Goal: Task Accomplishment & Management: Manage account settings

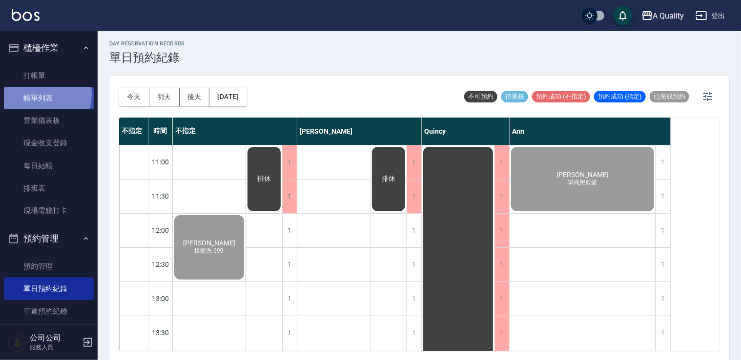
click at [39, 94] on link "帳單列表" at bounding box center [49, 98] width 90 height 22
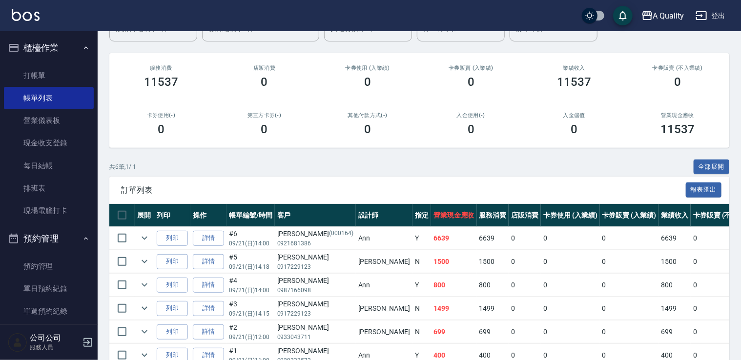
scroll to position [146, 0]
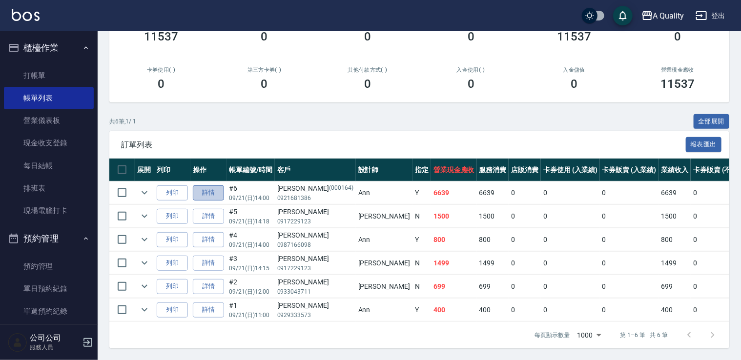
click at [208, 190] on link "詳情" at bounding box center [208, 193] width 31 height 15
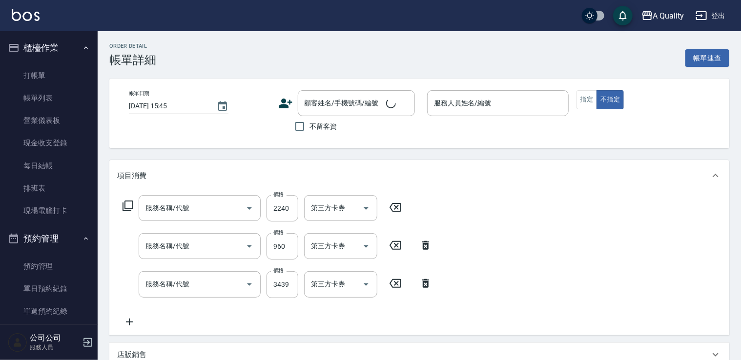
type input "[DATE] 14:00"
type input "Ann(無代號)"
type input "單色染髮"
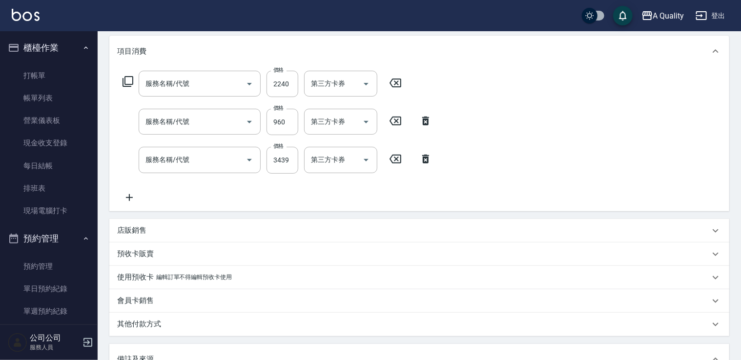
type input "染髮(401)"
type input "資生堂基礎護(501)"
type input "燙髮(301)"
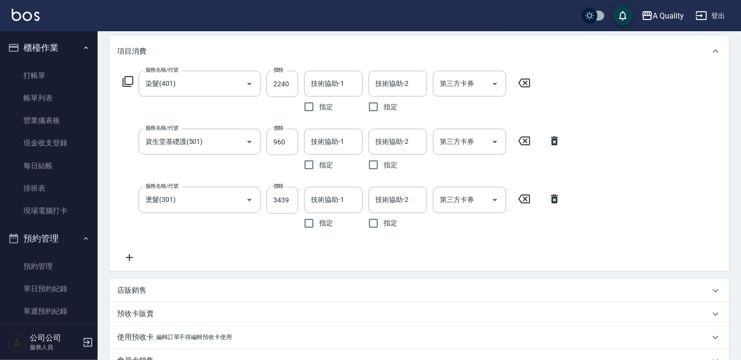
type input "邱欣怡/0921681386/000164"
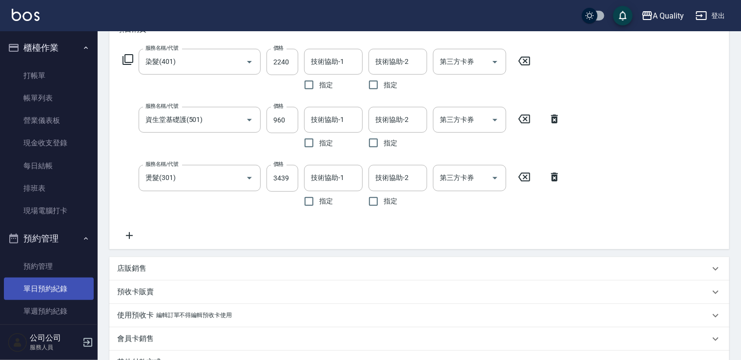
click at [55, 287] on link "單日預約紀錄" at bounding box center [49, 289] width 90 height 22
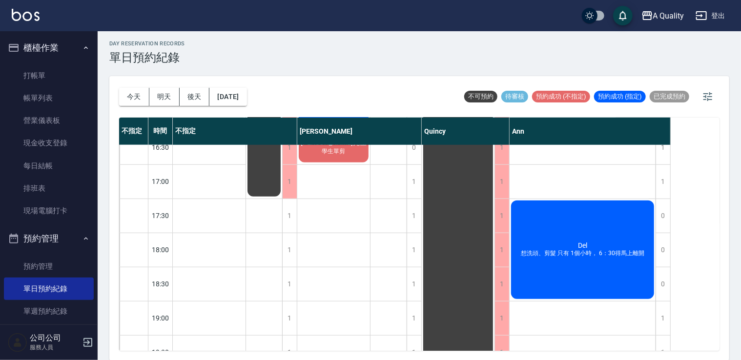
scroll to position [244, 0]
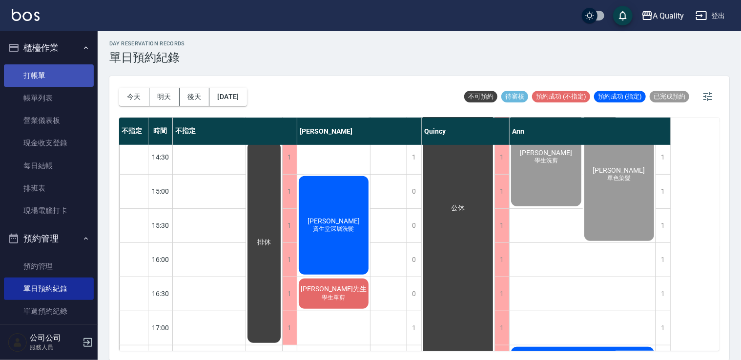
click at [47, 78] on link "打帳單" at bounding box center [49, 75] width 90 height 22
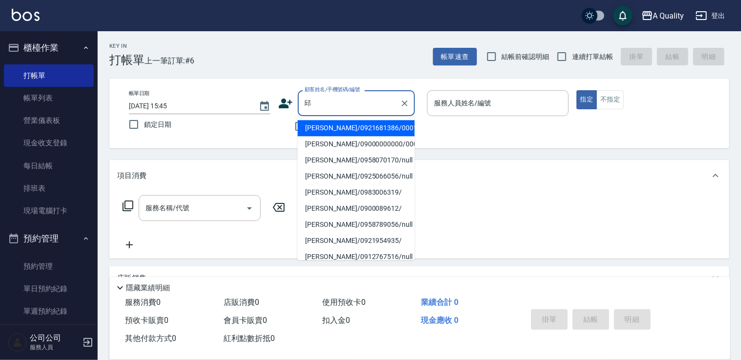
click at [332, 139] on li "邱卉晨/09000000000/000516" at bounding box center [356, 144] width 117 height 16
type input "邱卉晨/09000000000/000516"
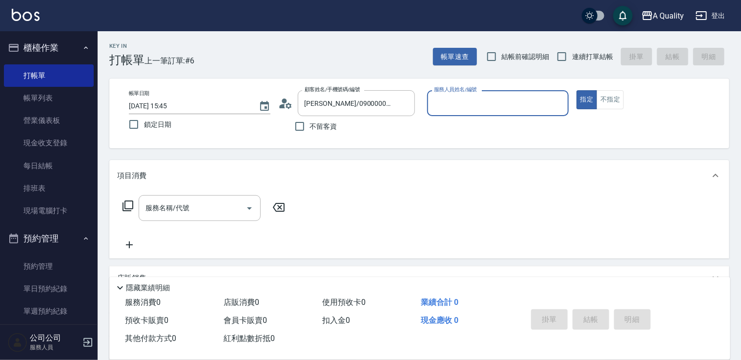
click at [472, 106] on input "服務人員姓名/編號" at bounding box center [498, 103] width 133 height 17
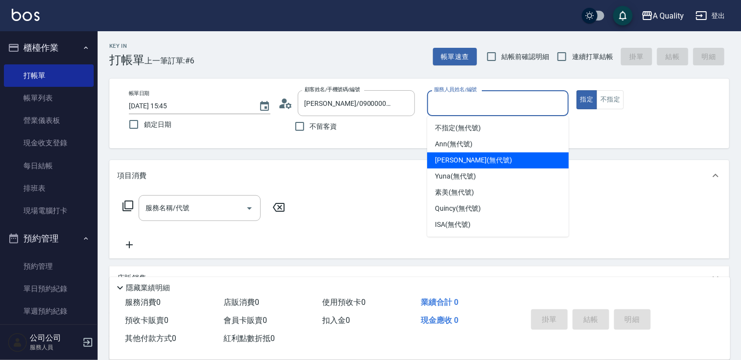
click at [449, 159] on span "Taylor (無代號)" at bounding box center [473, 160] width 77 height 10
type input "[PERSON_NAME](無代號)"
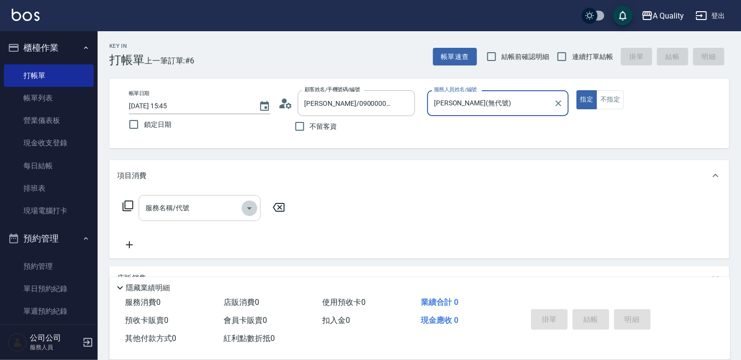
click at [249, 206] on icon "Open" at bounding box center [250, 209] width 12 height 12
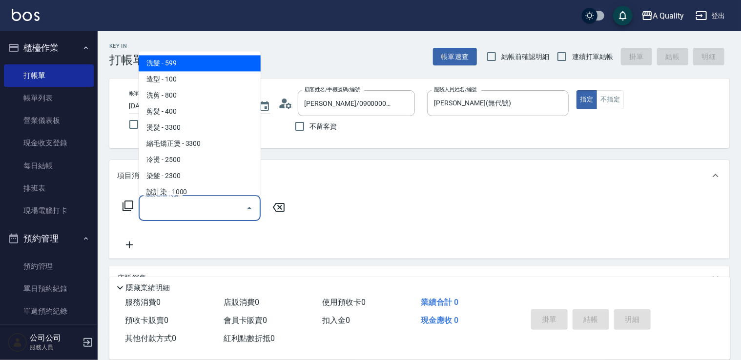
drag, startPoint x: 177, startPoint y: 62, endPoint x: 209, endPoint y: 120, distance: 66.9
click at [178, 61] on span "洗髮 - 599" at bounding box center [200, 63] width 122 height 16
type input "洗髮(101)"
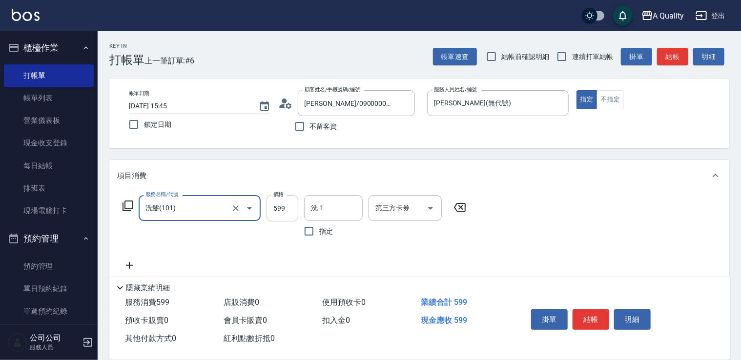
click at [282, 211] on input "599" at bounding box center [283, 208] width 32 height 26
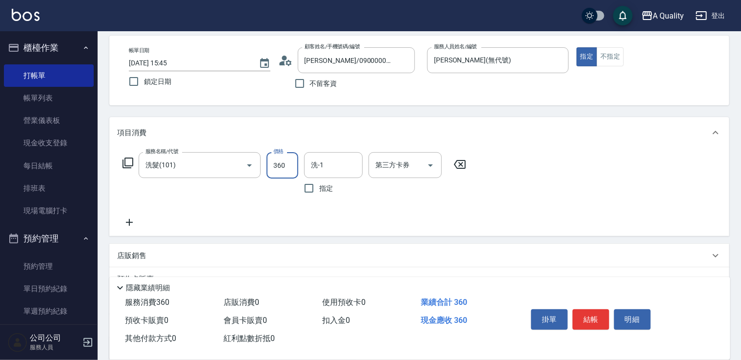
scroll to position [137, 0]
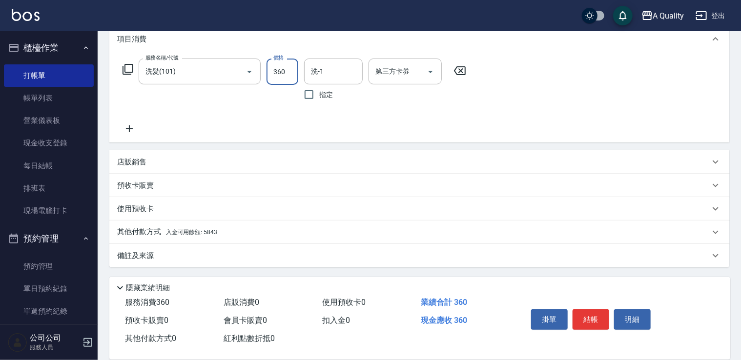
type input "360"
click at [149, 236] on p "其他付款方式 入金可用餘額: 5843" at bounding box center [167, 232] width 100 height 11
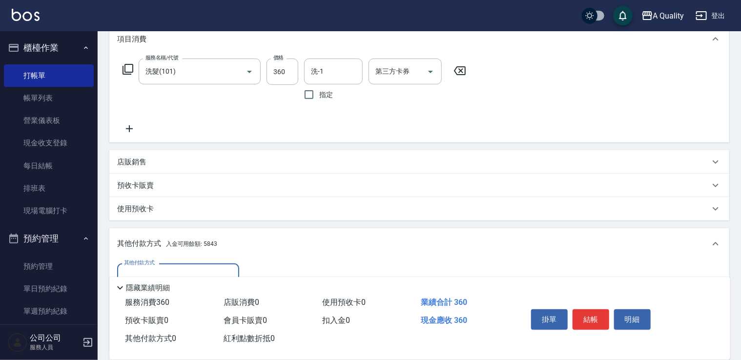
scroll to position [0, 0]
click at [152, 266] on label "其他付款方式" at bounding box center [139, 262] width 31 height 7
click at [152, 268] on input "其他付款方式" at bounding box center [178, 276] width 113 height 17
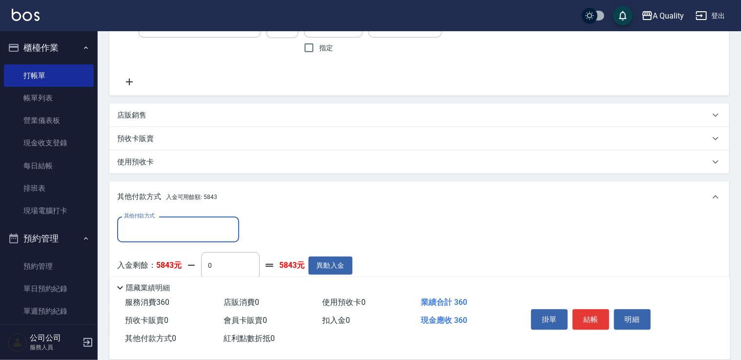
scroll to position [234, 0]
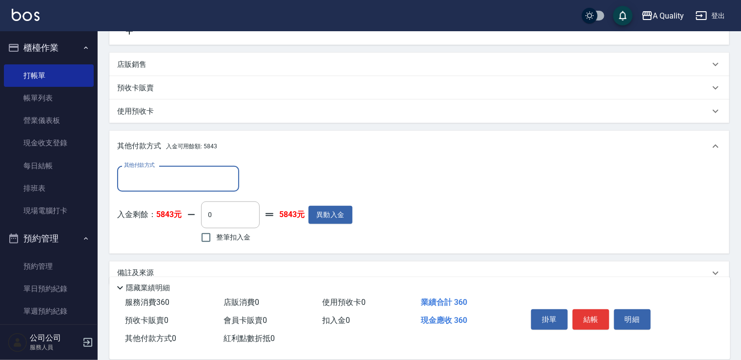
click at [172, 173] on input "其他付款方式" at bounding box center [178, 178] width 113 height 17
click at [139, 206] on span "行動支付" at bounding box center [178, 204] width 122 height 16
type input "行動支付"
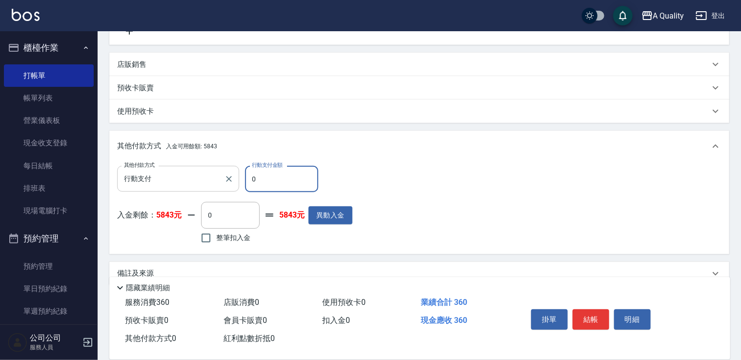
click at [168, 183] on input "行動支付" at bounding box center [171, 178] width 99 height 17
click at [211, 239] on input "整筆扣入金" at bounding box center [206, 238] width 21 height 21
checkbox input "true"
type input "360"
click at [593, 316] on button "結帳" at bounding box center [591, 320] width 37 height 21
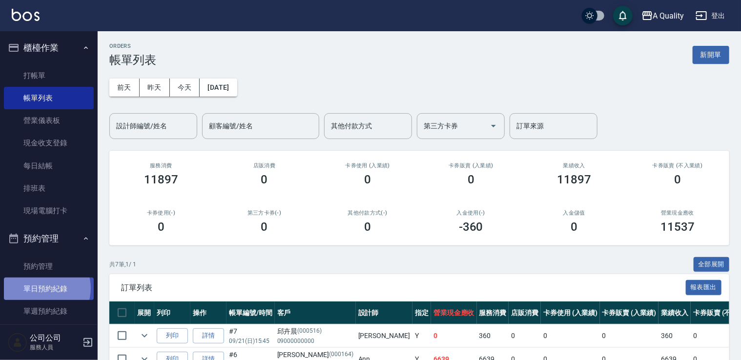
click at [43, 289] on link "單日預約紀錄" at bounding box center [49, 289] width 90 height 22
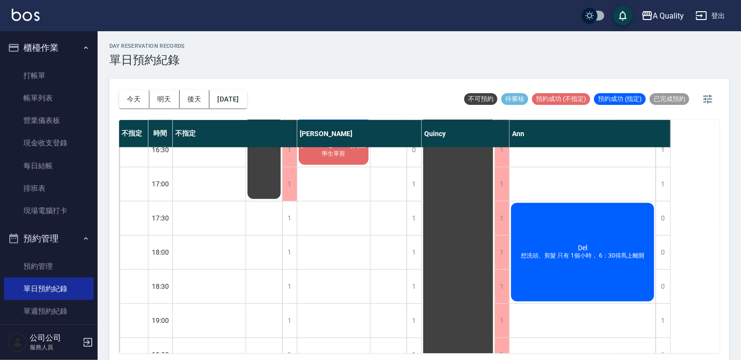
scroll to position [244, 0]
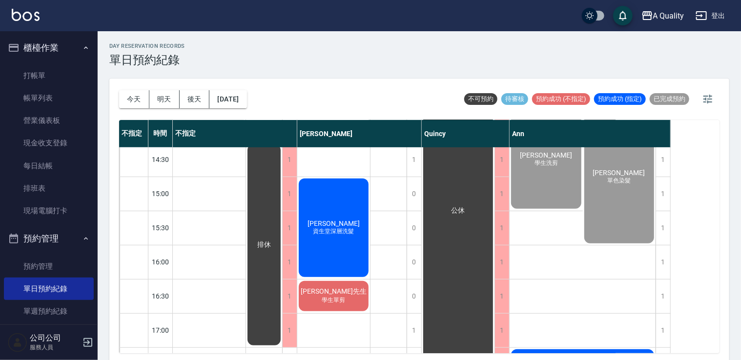
click at [344, 289] on span "[PERSON_NAME]先生" at bounding box center [334, 292] width 70 height 9
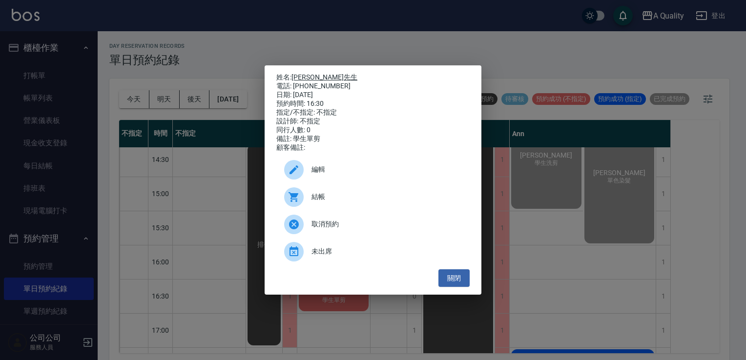
click at [304, 73] on link "[PERSON_NAME]先生" at bounding box center [324, 77] width 66 height 8
click at [447, 286] on button "關閉" at bounding box center [453, 278] width 31 height 18
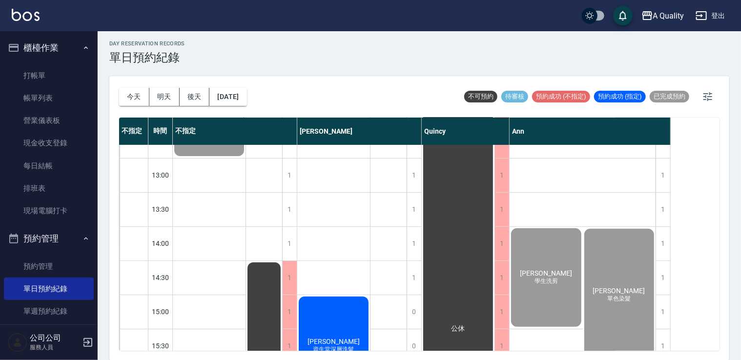
scroll to position [221, 0]
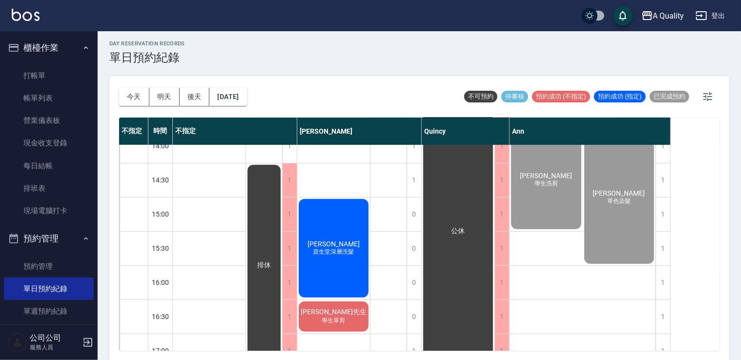
click at [360, 246] on div "黃馨儀 資生堂深層洗髮" at bounding box center [333, 249] width 73 height 102
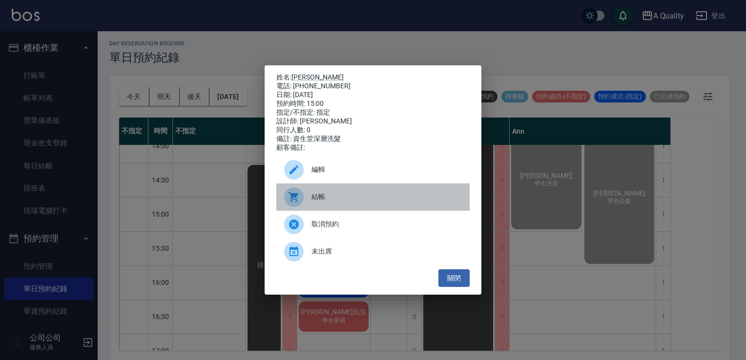
click at [350, 202] on span "結帳" at bounding box center [386, 197] width 150 height 10
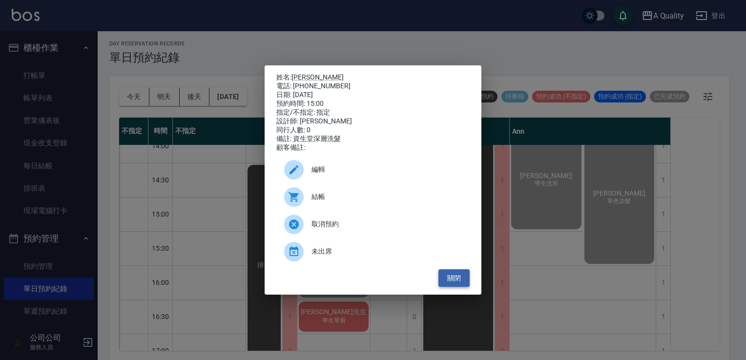
click at [455, 279] on button "關閉" at bounding box center [453, 278] width 31 height 18
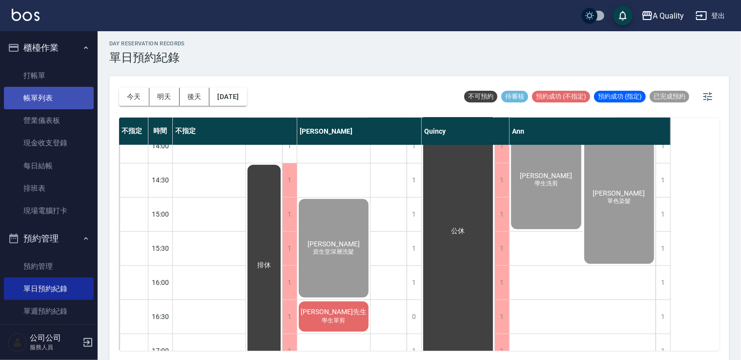
click at [62, 103] on link "帳單列表" at bounding box center [49, 98] width 90 height 22
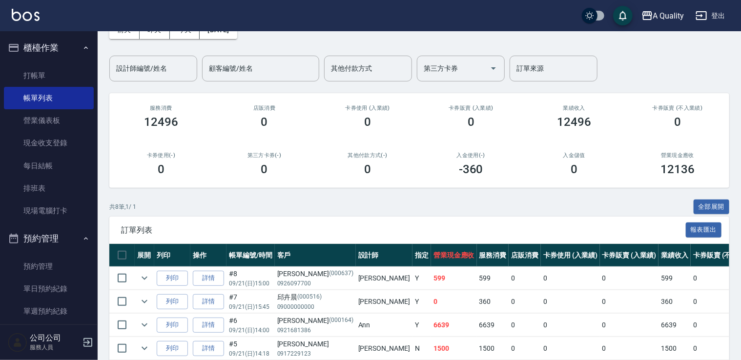
scroll to position [146, 0]
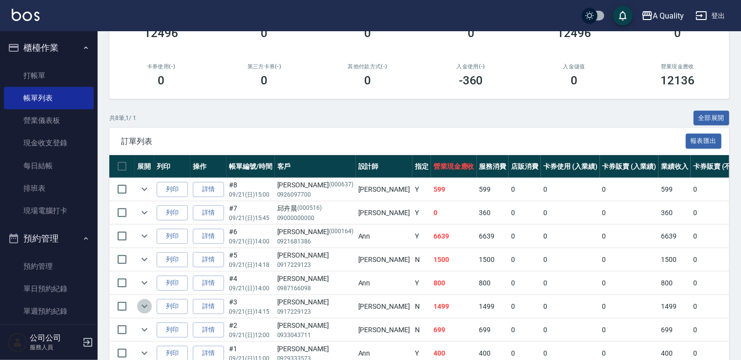
click at [144, 306] on icon "expand row" at bounding box center [145, 306] width 6 height 3
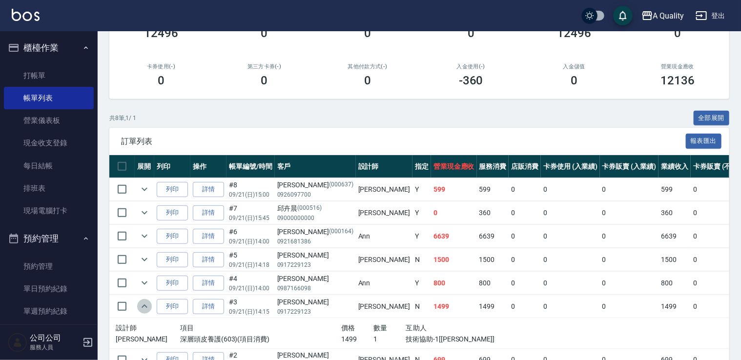
click at [144, 306] on icon "expand row" at bounding box center [145, 307] width 12 height 12
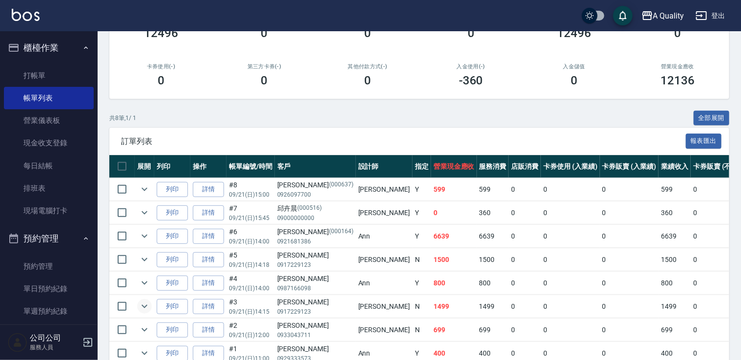
click at [144, 226] on td at bounding box center [145, 236] width 20 height 23
click at [144, 229] on button "expand row" at bounding box center [144, 236] width 15 height 15
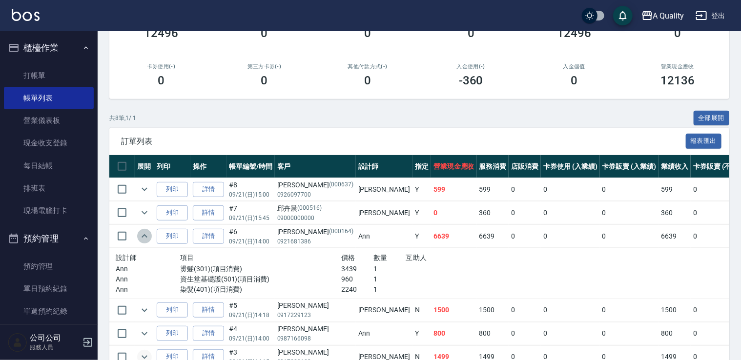
click at [144, 230] on icon "expand row" at bounding box center [145, 236] width 12 height 12
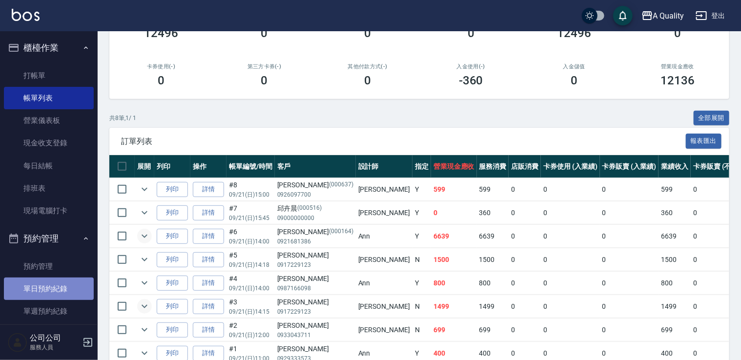
click at [62, 279] on link "單日預約紀錄" at bounding box center [49, 289] width 90 height 22
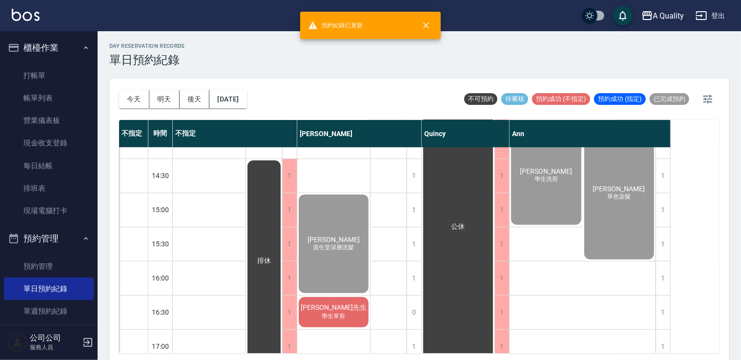
scroll to position [293, 0]
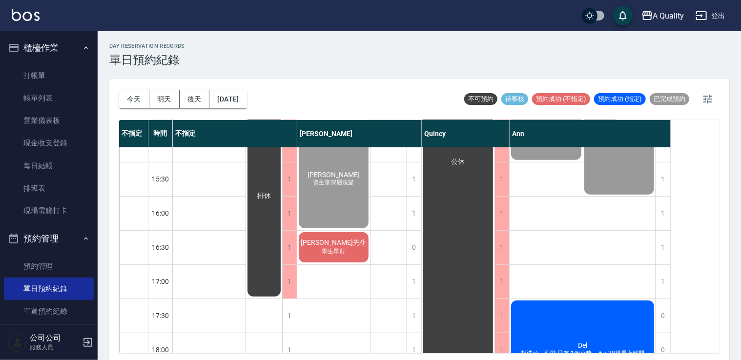
click at [358, 245] on div "蔡先生 學生單剪" at bounding box center [333, 247] width 73 height 33
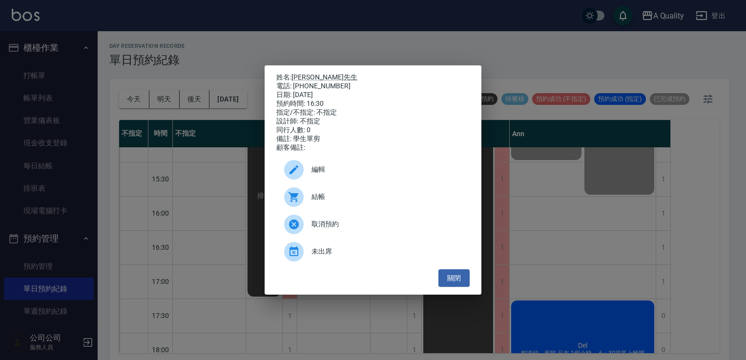
click at [328, 202] on span "結帳" at bounding box center [386, 197] width 150 height 10
drag, startPoint x: 449, startPoint y: 275, endPoint x: 442, endPoint y: 270, distance: 8.4
click at [449, 275] on button "關閉" at bounding box center [453, 278] width 31 height 18
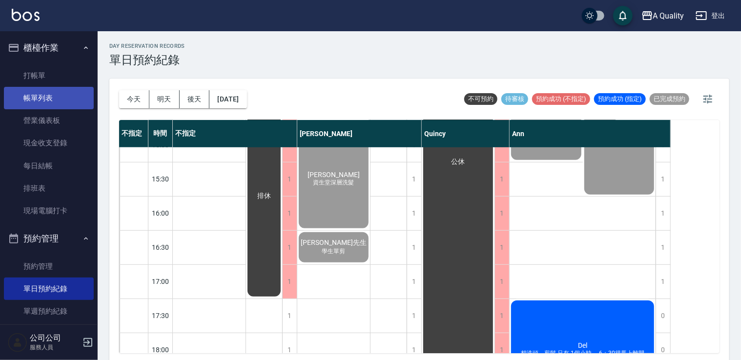
click at [43, 94] on link "帳單列表" at bounding box center [49, 98] width 90 height 22
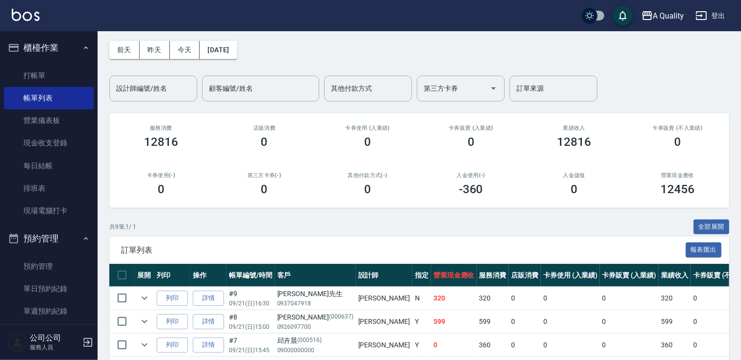
scroll to position [98, 0]
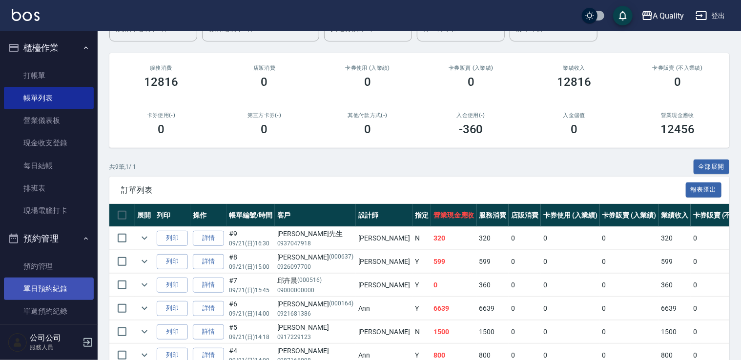
click at [53, 281] on link "單日預約紀錄" at bounding box center [49, 289] width 90 height 22
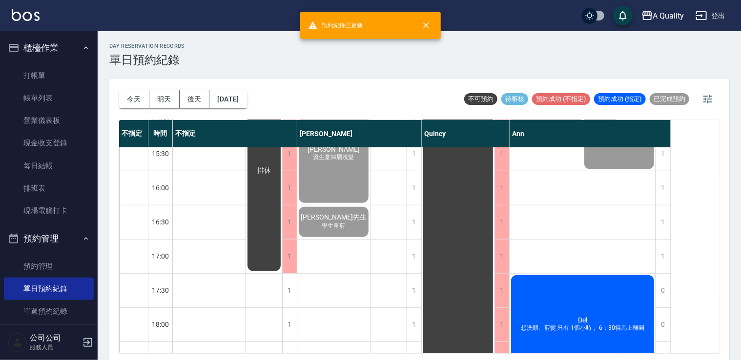
scroll to position [391, 0]
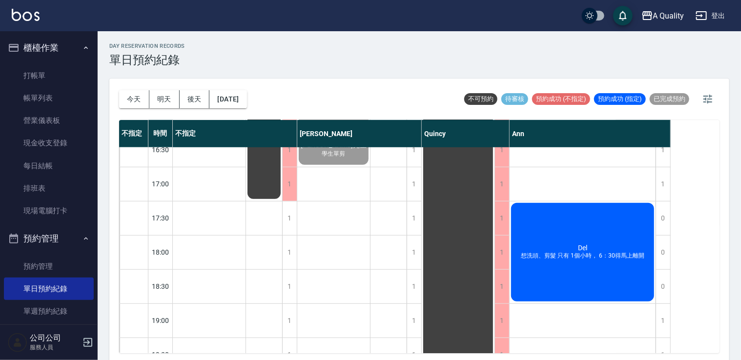
click at [572, 228] on div "Del 想洗頭、剪髮 只有 1個小時， 6：30得馬上離開" at bounding box center [583, 253] width 146 height 102
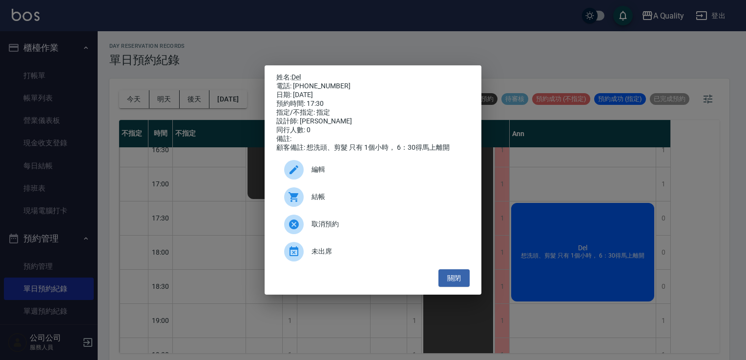
click at [334, 167] on div "編輯" at bounding box center [372, 169] width 193 height 27
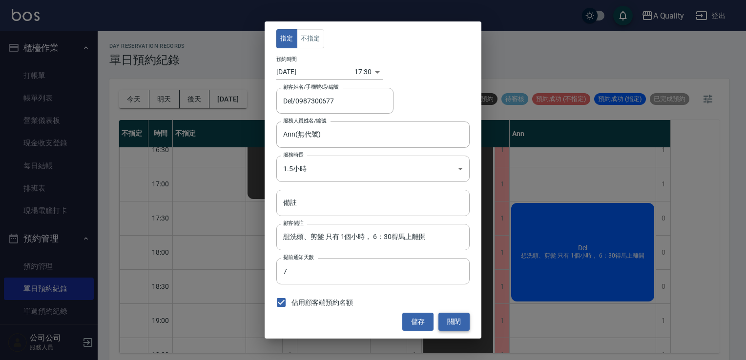
click at [459, 320] on button "關閉" at bounding box center [453, 322] width 31 height 18
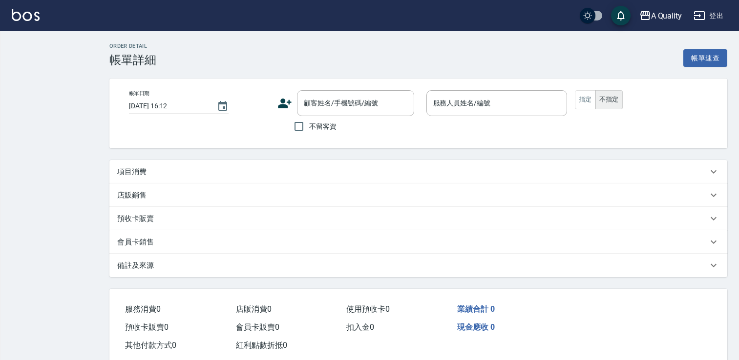
type input "[DATE] 15:00"
type input "[PERSON_NAME](無代號)"
type input "資生堂深層洗髮"
click at [210, 171] on div "項目消費" at bounding box center [413, 172] width 593 height 10
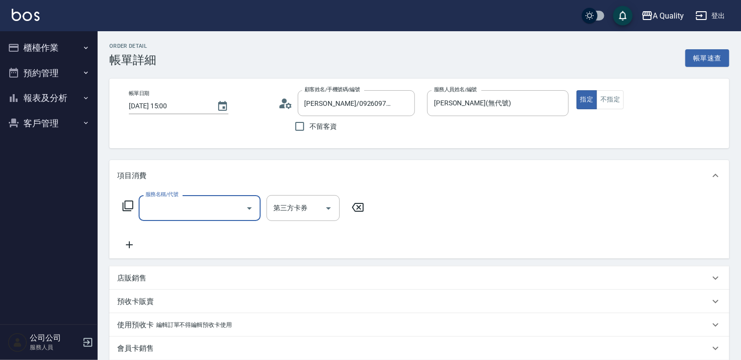
type input "黃馨儀/0926097700/000637"
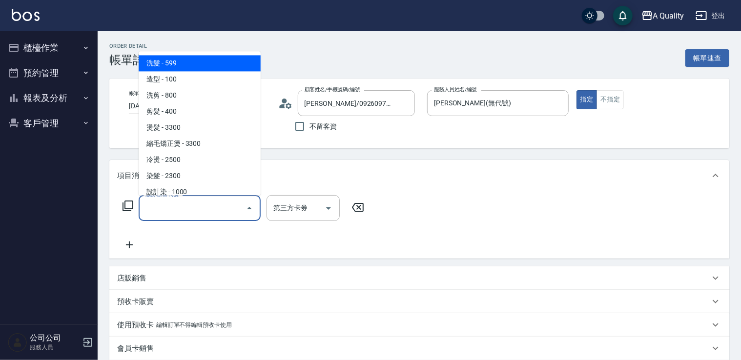
drag, startPoint x: 173, startPoint y: 204, endPoint x: 166, endPoint y: 212, distance: 10.4
click at [176, 203] on input "服務名稱/代號" at bounding box center [192, 208] width 99 height 17
click at [176, 62] on span "洗髮 - 599" at bounding box center [200, 63] width 122 height 16
type input "洗髮(101)"
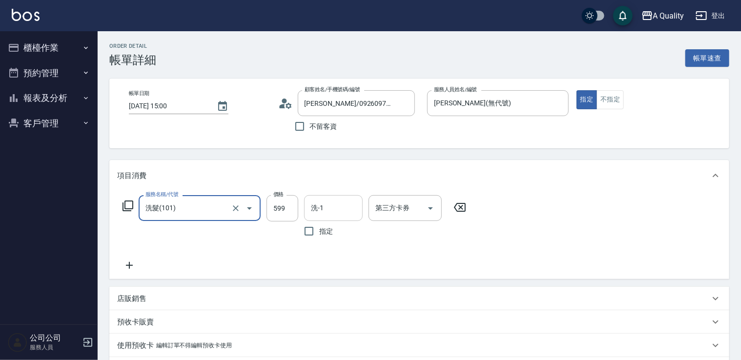
click at [334, 221] on div "洗-1" at bounding box center [333, 208] width 59 height 26
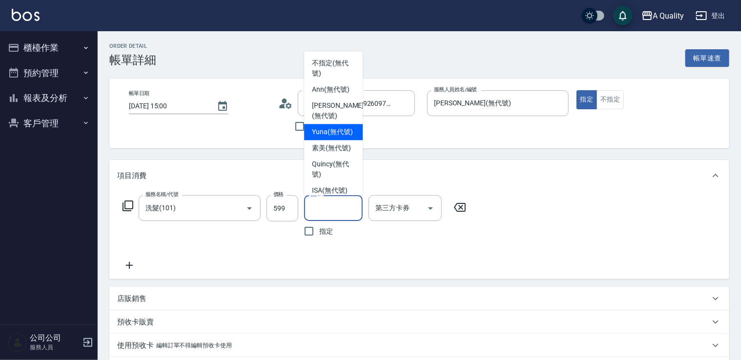
click at [339, 128] on span "Yuna (無代號)" at bounding box center [332, 132] width 41 height 10
type input "Yuna(無代號)"
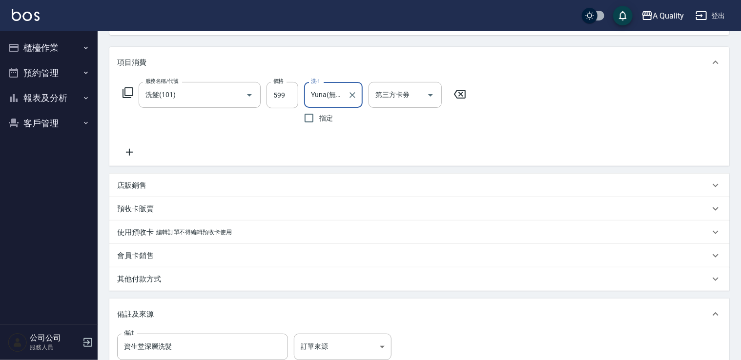
scroll to position [237, 0]
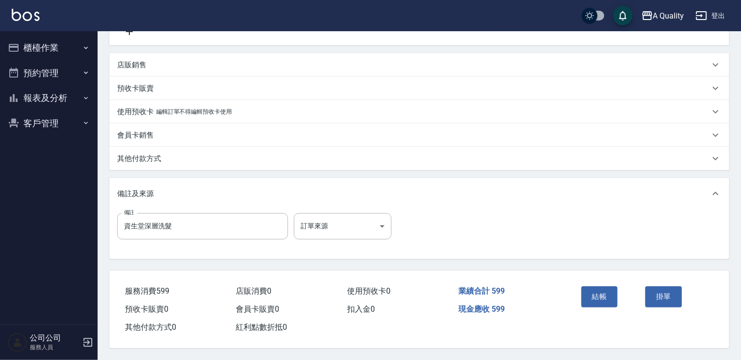
drag, startPoint x: 596, startPoint y: 287, endPoint x: 509, endPoint y: 254, distance: 92.9
click at [595, 287] on button "結帳" at bounding box center [599, 297] width 37 height 21
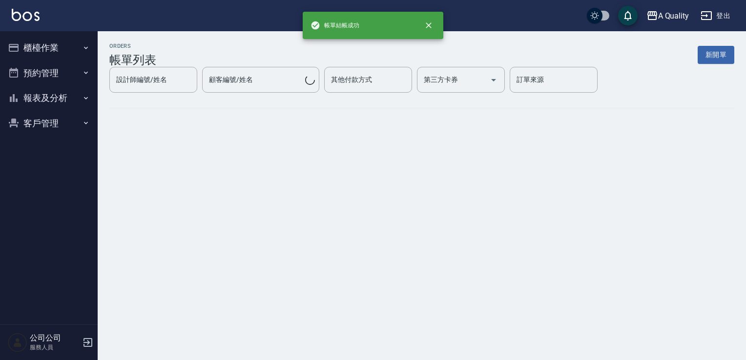
click at [41, 76] on button "預約管理" at bounding box center [49, 73] width 90 height 25
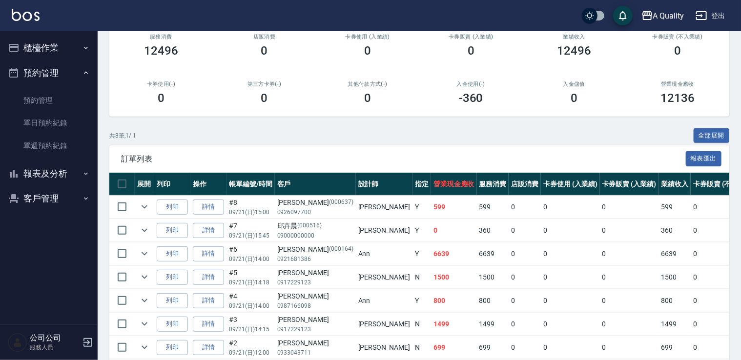
scroll to position [146, 0]
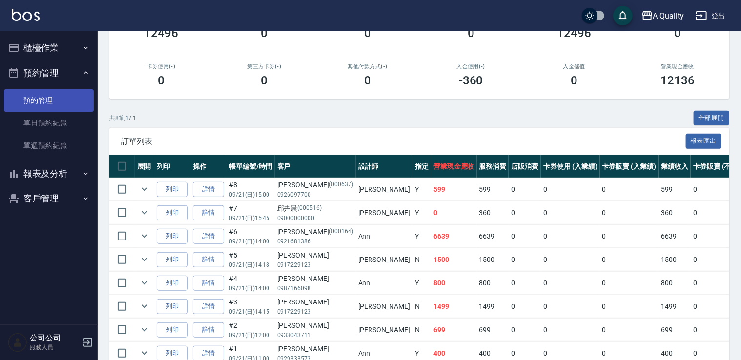
click at [62, 109] on link "預約管理" at bounding box center [49, 100] width 90 height 22
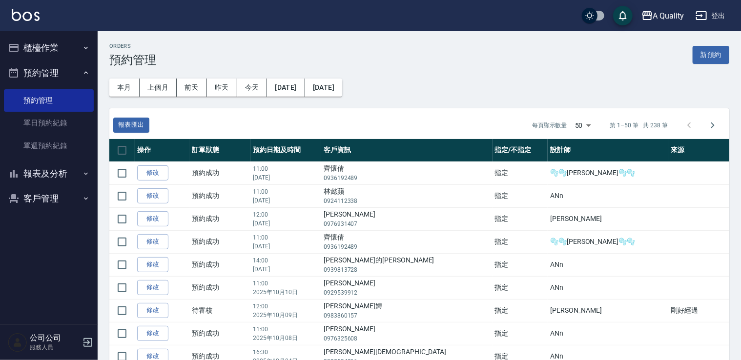
click at [65, 53] on button "櫃檯作業" at bounding box center [49, 47] width 90 height 25
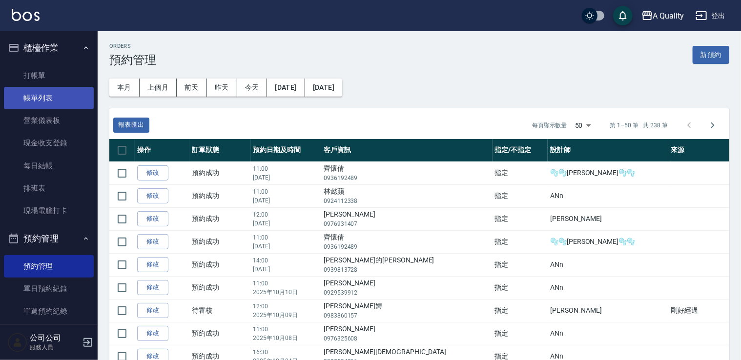
click at [64, 101] on link "帳單列表" at bounding box center [49, 98] width 90 height 22
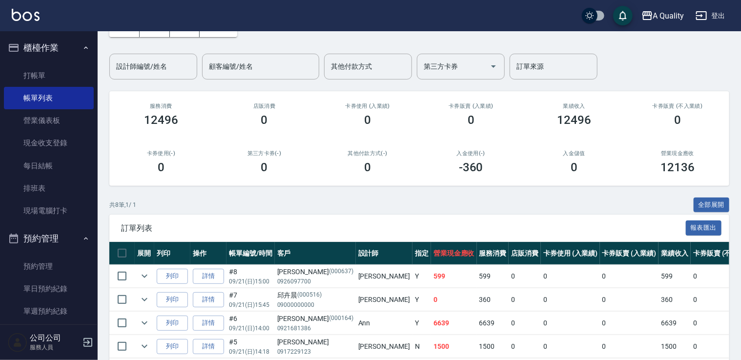
scroll to position [146, 0]
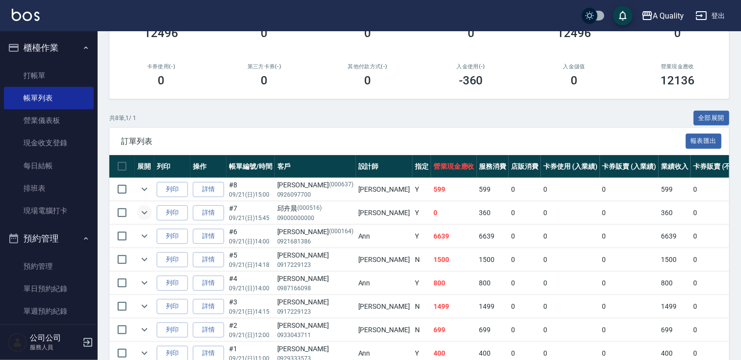
click at [148, 212] on icon "expand row" at bounding box center [145, 213] width 12 height 12
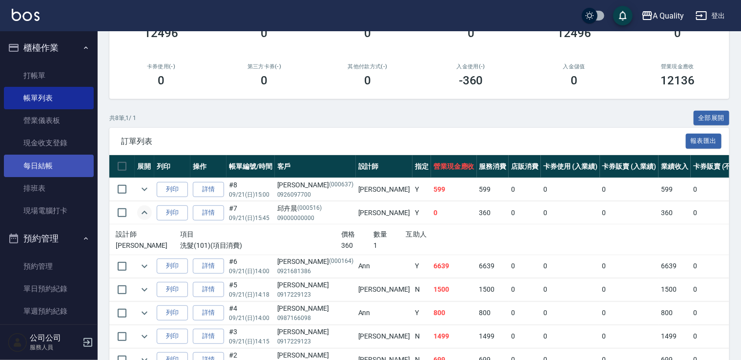
click at [73, 168] on link "每日結帳" at bounding box center [49, 166] width 90 height 22
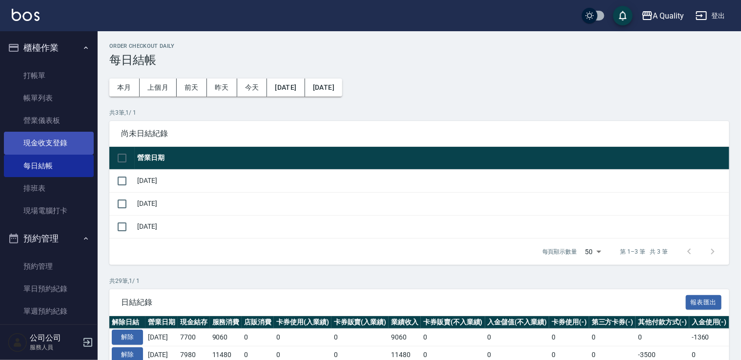
click at [84, 145] on link "現金收支登錄" at bounding box center [49, 143] width 90 height 22
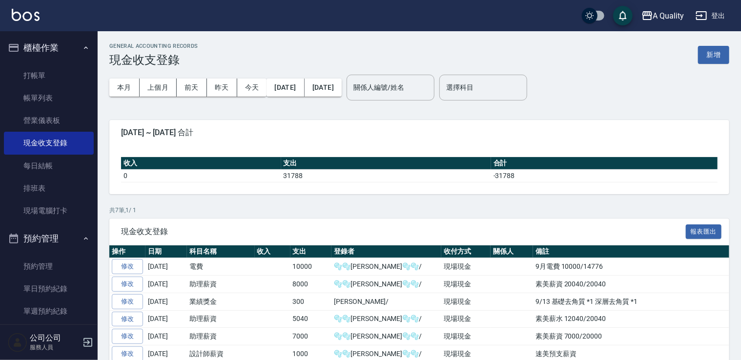
click at [711, 67] on div "本月 上個月 前天 昨天 今天 2025/09/01 2025/09/21 關係人編號/姓名 關係人編號/姓名 選擇科目 選擇科目" at bounding box center [419, 87] width 620 height 41
click at [712, 58] on button "新增" at bounding box center [713, 55] width 31 height 18
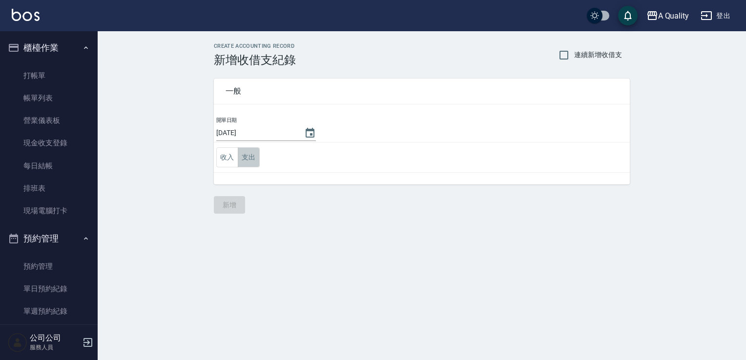
click at [252, 153] on button "支出" at bounding box center [249, 157] width 22 height 20
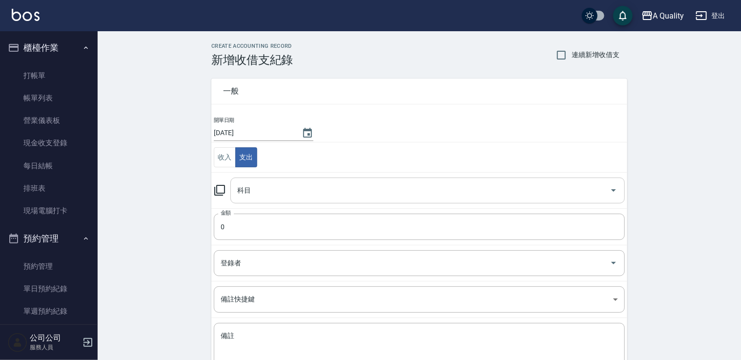
drag, startPoint x: 249, startPoint y: 186, endPoint x: 250, endPoint y: 190, distance: 4.9
click at [249, 186] on input "科目" at bounding box center [420, 190] width 371 height 17
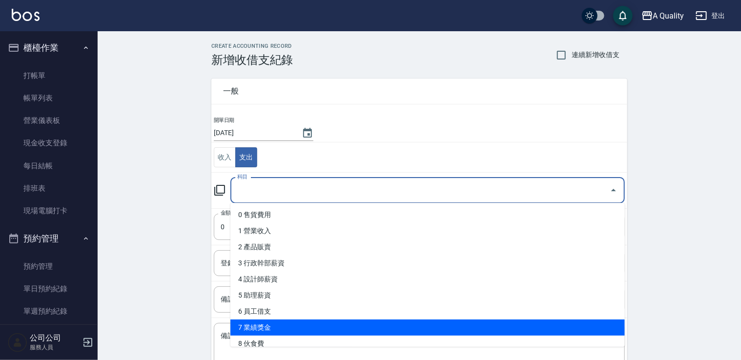
click at [281, 326] on li "7 業績獎金" at bounding box center [427, 328] width 394 height 16
type input "7 業績獎金"
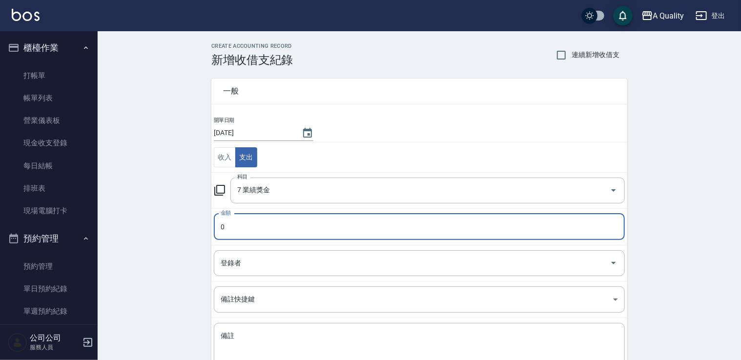
click at [250, 228] on input "0" at bounding box center [419, 227] width 411 height 26
drag, startPoint x: 250, startPoint y: 228, endPoint x: 178, endPoint y: 236, distance: 73.2
click at [178, 236] on div "CREATE ACCOUNTING RECORD 新增收借支紀錄 連續新增收借支 一般 開單日期 2025/09/21 收入 支出 科目 7 業績獎金 科目 …" at bounding box center [419, 231] width 643 height 400
type input "200"
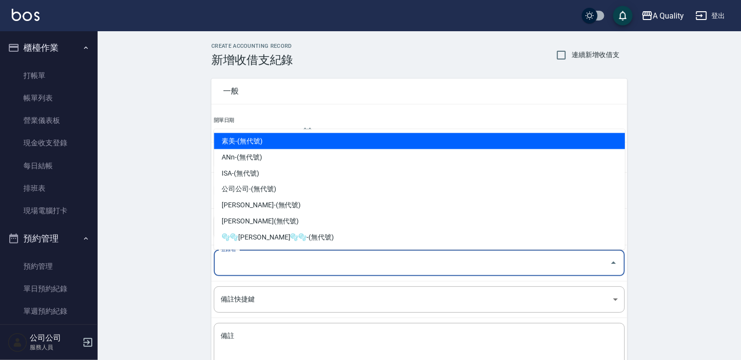
click at [246, 255] on input "登錄者" at bounding box center [412, 263] width 388 height 17
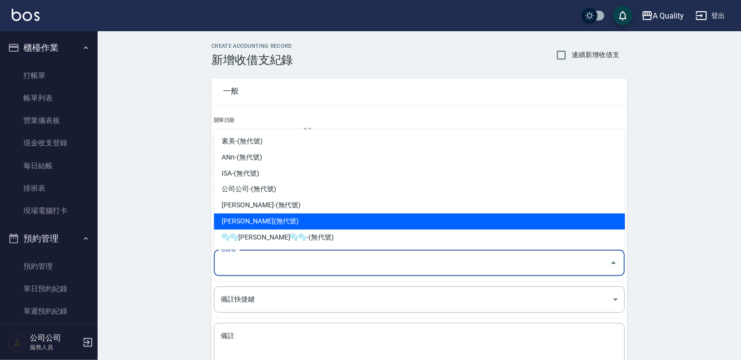
click at [260, 221] on li "洪苡玲-(無代號)" at bounding box center [419, 222] width 411 height 16
type input "洪苡玲-(無代號)"
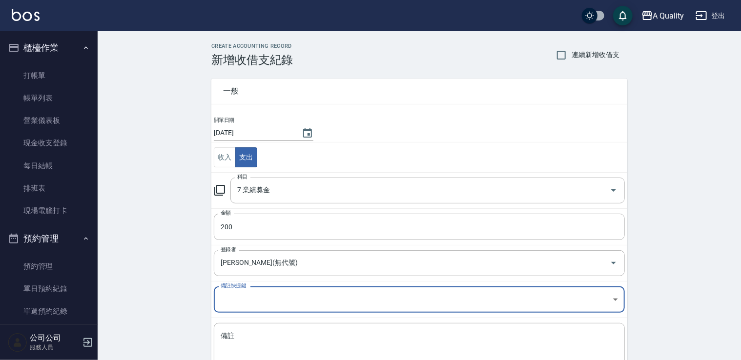
click at [258, 321] on td "備註 x 備註" at bounding box center [419, 348] width 416 height 60
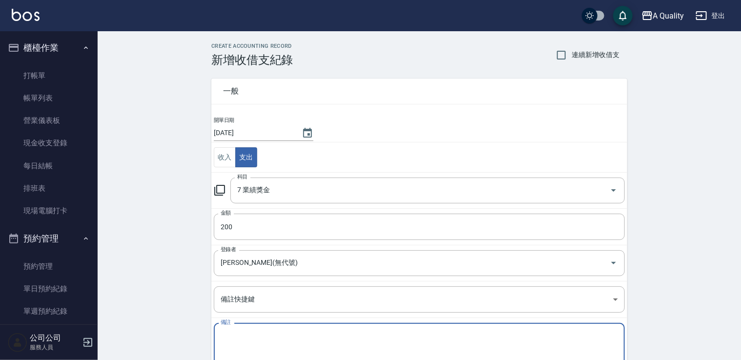
click at [257, 332] on textarea "備註" at bounding box center [419, 347] width 397 height 33
type textarea "9/21 深層去角質 *1"
drag, startPoint x: 128, startPoint y: 293, endPoint x: 133, endPoint y: 289, distance: 6.3
click at [129, 292] on div "CREATE ACCOUNTING RECORD 新增收借支紀錄 連續新增收借支 一般 開單日期 2025/09/21 收入 支出 科目 7 業績獎金 科目 …" at bounding box center [419, 231] width 643 height 400
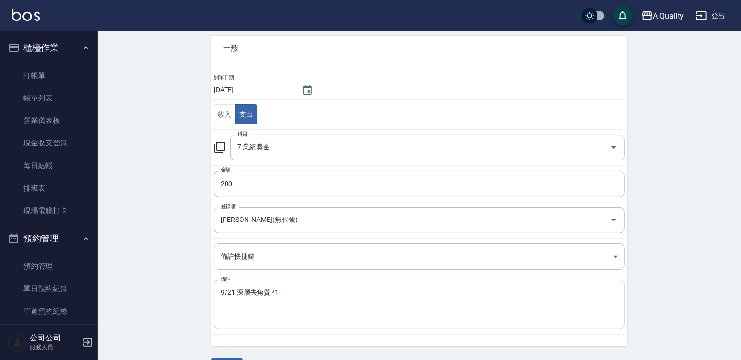
scroll to position [69, 0]
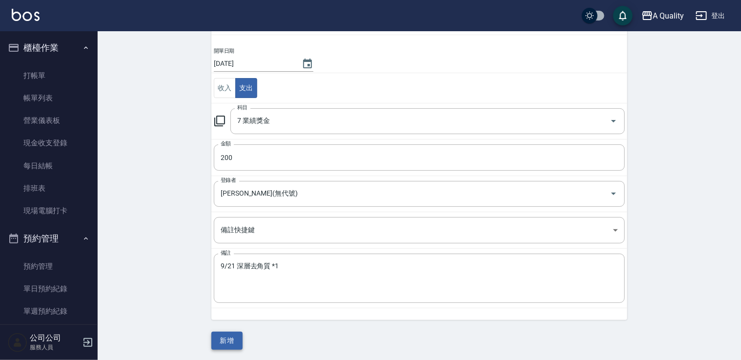
click at [217, 339] on button "新增" at bounding box center [226, 341] width 31 height 18
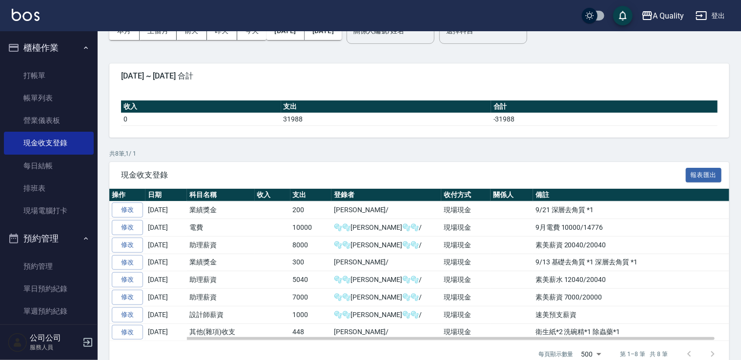
scroll to position [73, 0]
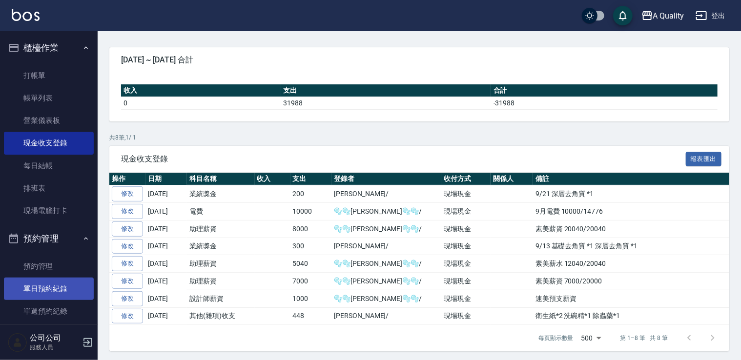
click at [68, 289] on link "單日預約紀錄" at bounding box center [49, 289] width 90 height 22
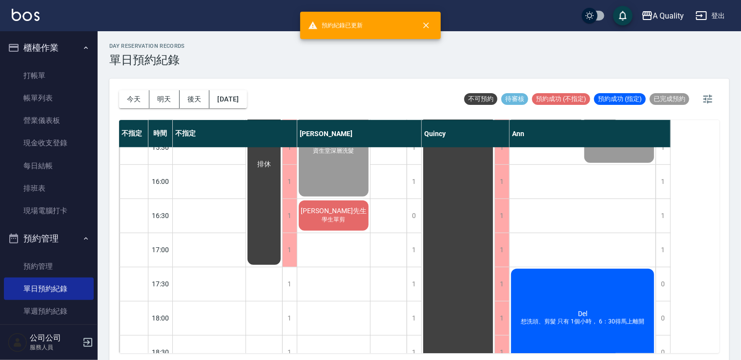
scroll to position [319, 0]
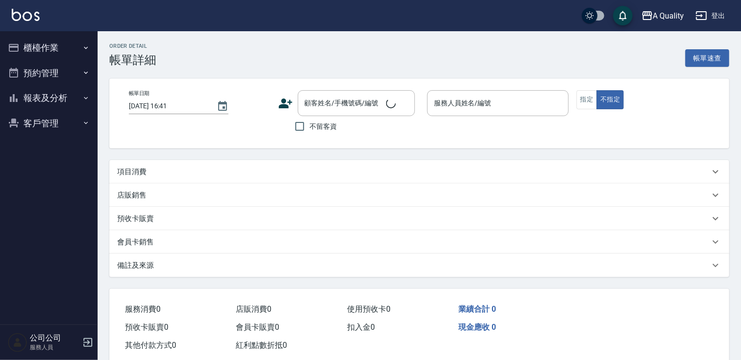
type input "2025/09/21 16:30"
type input "[PERSON_NAME](無代號)"
type input "學生單剪"
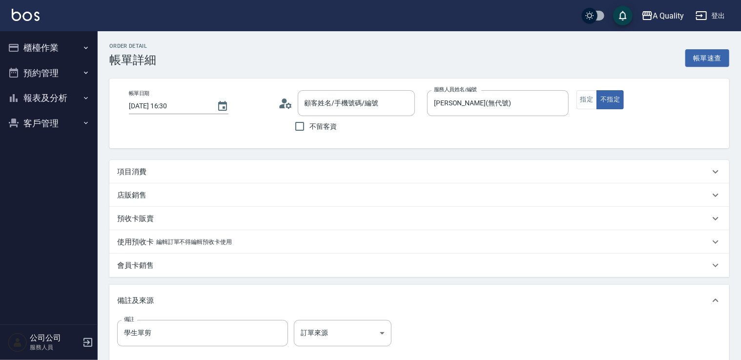
drag, startPoint x: 161, startPoint y: 171, endPoint x: 161, endPoint y: 185, distance: 13.7
click at [159, 171] on div "項目消費" at bounding box center [413, 172] width 593 height 10
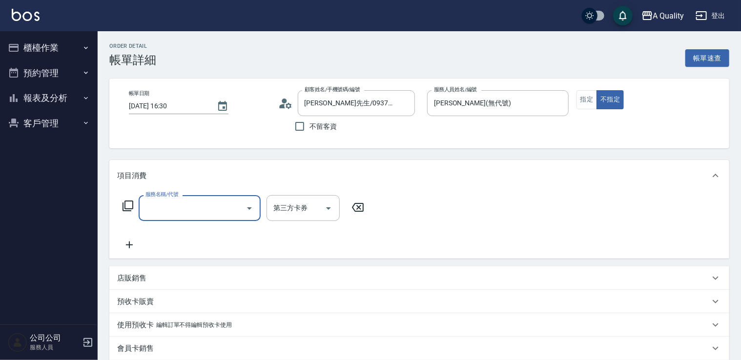
type input "蔡先生/0937047918/"
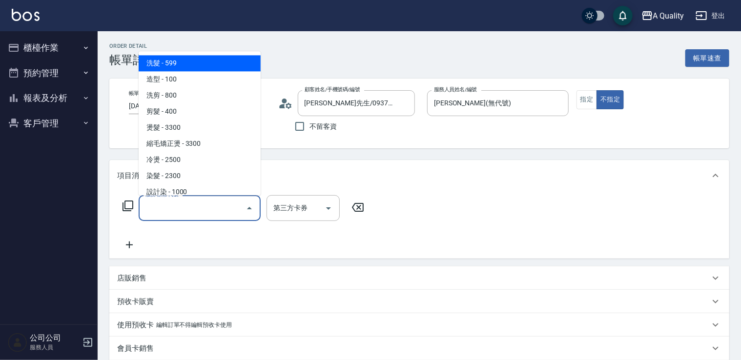
drag, startPoint x: 170, startPoint y: 211, endPoint x: 169, endPoint y: 206, distance: 5.9
click at [169, 211] on input "服務名稱/代號" at bounding box center [192, 208] width 99 height 17
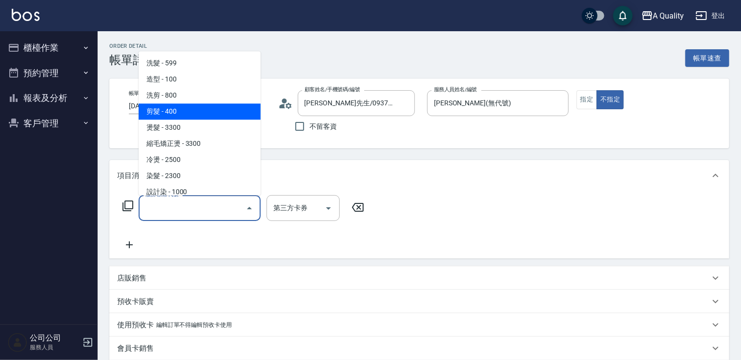
click at [186, 107] on span "剪髮 - 400" at bounding box center [200, 111] width 122 height 16
type input "剪髮(201)"
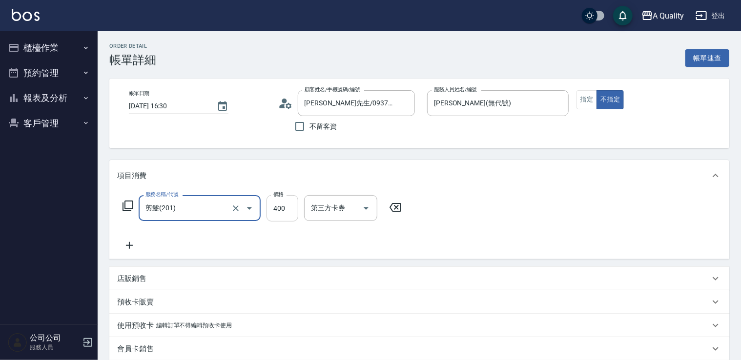
drag, startPoint x: 283, startPoint y: 216, endPoint x: 287, endPoint y: 205, distance: 12.4
click at [283, 215] on input "400" at bounding box center [283, 208] width 32 height 26
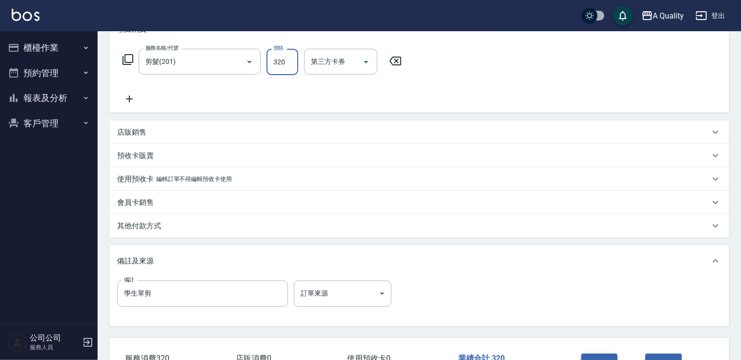
type input "320"
click at [594, 357] on button "結帳" at bounding box center [599, 364] width 37 height 21
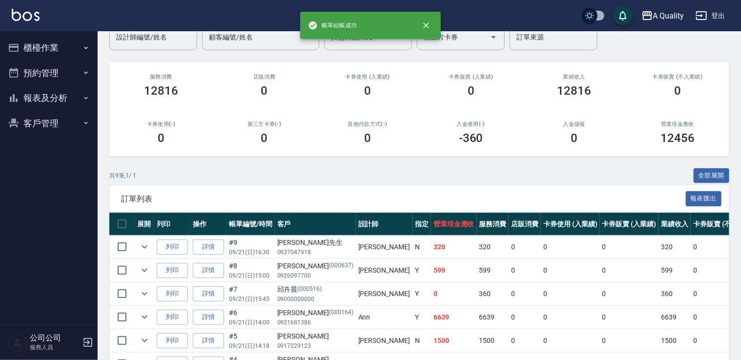
scroll to position [98, 0]
